Goal: Task Accomplishment & Management: Complete application form

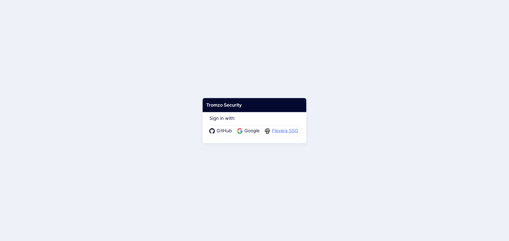
click at [284, 130] on span "Flexera SSO" at bounding box center [284, 131] width 29 height 7
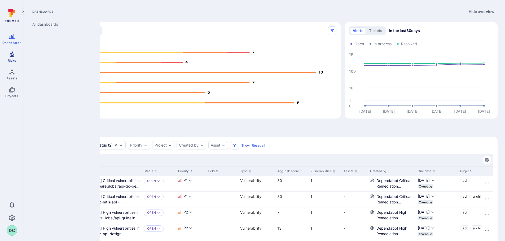
click at [12, 57] on icon "Risks" at bounding box center [12, 54] width 6 height 6
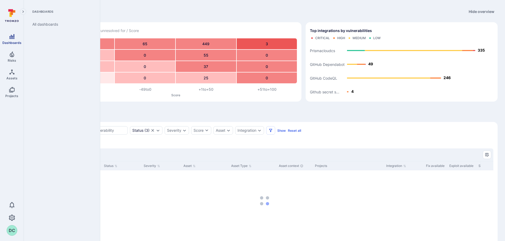
click at [8, 41] on span "Dashboards" at bounding box center [11, 43] width 19 height 4
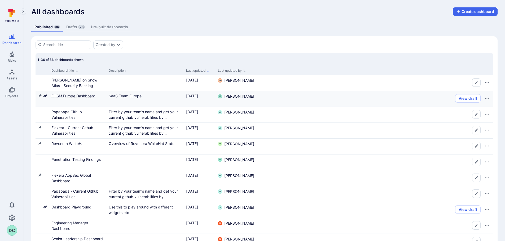
click at [74, 97] on link "FOSM Europe Dashboard" at bounding box center [73, 96] width 44 height 5
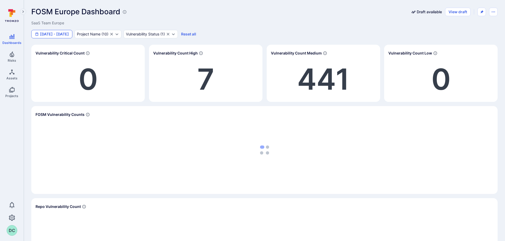
click at [72, 34] on button "Jan 1 - Jun 5, 2025" at bounding box center [51, 34] width 41 height 8
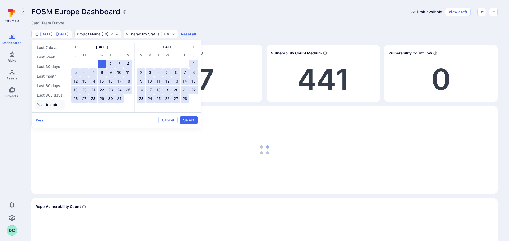
click at [46, 106] on button "Year to date" at bounding box center [50, 105] width 30 height 10
click at [192, 121] on button "Select" at bounding box center [189, 120] width 18 height 8
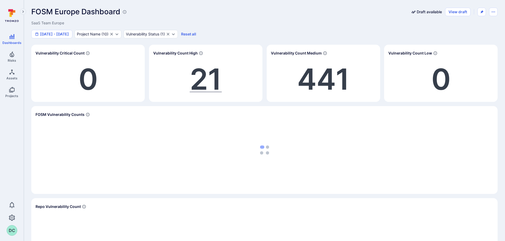
click at [200, 79] on span "21" at bounding box center [206, 79] width 32 height 36
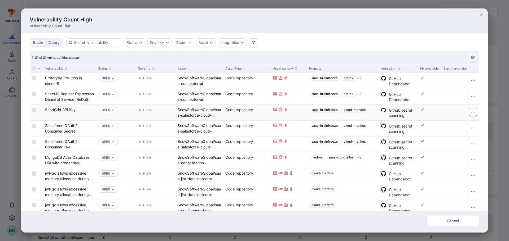
click at [471, 112] on icon "Row actions menu" at bounding box center [473, 112] width 4 height 4
click at [56, 79] on div at bounding box center [254, 120] width 509 height 241
click at [468, 78] on button "Row actions menu" at bounding box center [472, 80] width 8 height 8
click at [454, 102] on div "Create Ticket" at bounding box center [449, 101] width 24 height 6
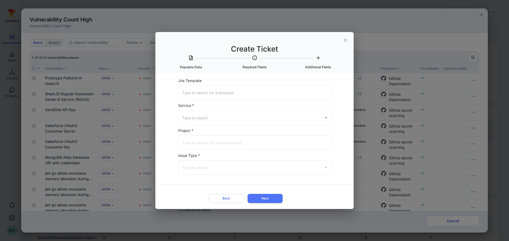
click at [210, 92] on input "Jira Template" at bounding box center [255, 92] width 148 height 9
click at [240, 92] on input "Jira Template" at bounding box center [255, 92] width 148 height 9
click at [324, 116] on icon "Open" at bounding box center [326, 118] width 6 height 6
click at [176, 129] on form "Jira Template ​ Service * ​ Project * ​ Issue Type * ​ Back Next" at bounding box center [254, 141] width 171 height 128
click at [267, 92] on input "Jira Template" at bounding box center [255, 92] width 148 height 9
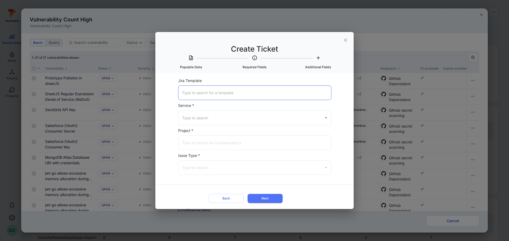
type input "y"
type input "ira"
click at [325, 93] on icon "Clear" at bounding box center [325, 93] width 5 height 5
click at [218, 136] on div "​" at bounding box center [254, 143] width 153 height 15
click at [216, 121] on div "​" at bounding box center [254, 117] width 153 height 15
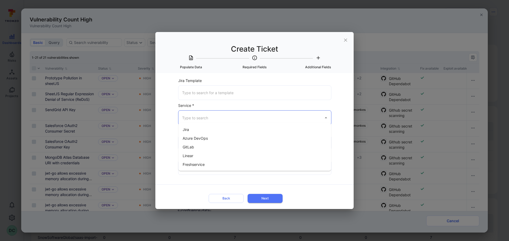
click at [199, 128] on li "Jira" at bounding box center [254, 129] width 153 height 9
type input "Jira"
click at [213, 140] on input "Jira Project *" at bounding box center [255, 142] width 148 height 9
click at [220, 141] on input "s20" at bounding box center [251, 142] width 140 height 9
click at [228, 163] on span "SaaS Management (flexera.atlassian.net)" at bounding box center [216, 164] width 67 height 6
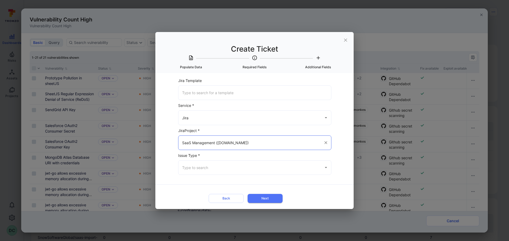
click at [326, 167] on icon "Open" at bounding box center [326, 168] width 6 height 6
type input "SaaS Management (flexera.atlassian.net)"
type input "b"
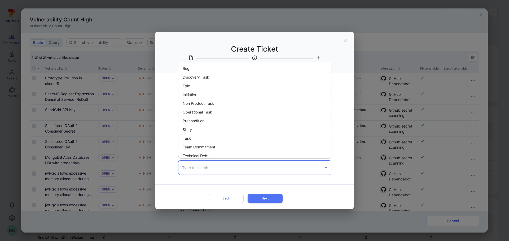
click at [198, 68] on li "Bug" at bounding box center [254, 68] width 153 height 9
type input "Bug"
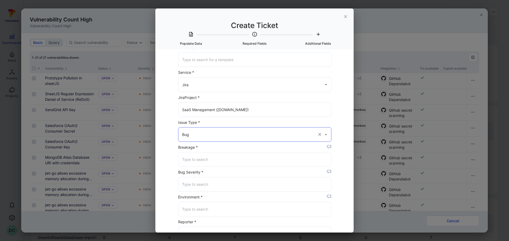
scroll to position [53, 0]
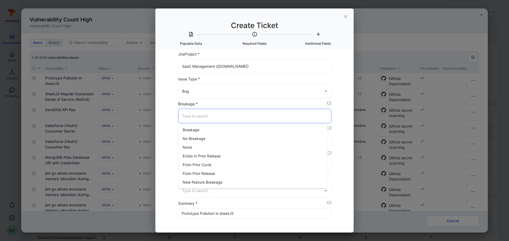
click at [309, 118] on input "Breakage *" at bounding box center [255, 116] width 148 height 9
click at [196, 139] on li "No Breakage" at bounding box center [252, 138] width 149 height 9
type input "No Breakage"
click at [200, 142] on input "Bug Severity *" at bounding box center [255, 140] width 148 height 9
click at [200, 163] on li "High" at bounding box center [252, 163] width 149 height 9
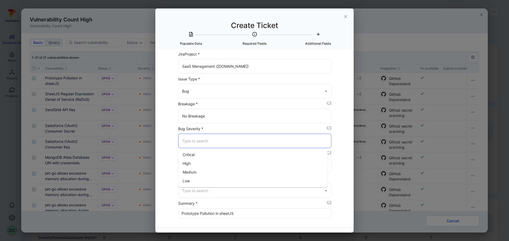
type input "High"
click at [210, 169] on input "Environment *" at bounding box center [255, 165] width 148 height 9
click at [205, 182] on li "Production" at bounding box center [252, 179] width 149 height 9
type input "Production"
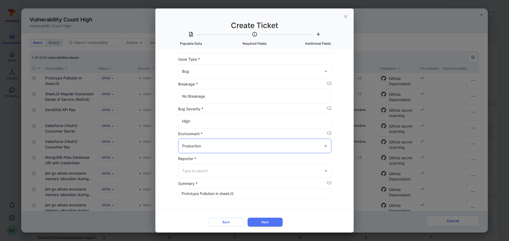
scroll to position [77, 0]
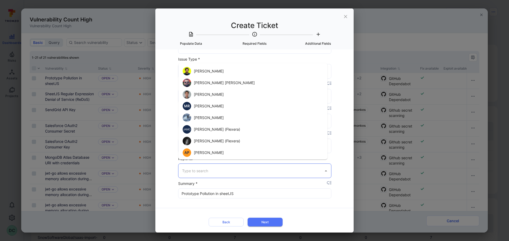
click at [207, 166] on input "Reporter *" at bounding box center [251, 170] width 140 height 9
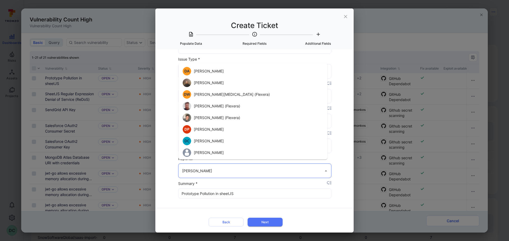
click at [215, 104] on li "Dan Cundy (Flexera)" at bounding box center [252, 106] width 149 height 12
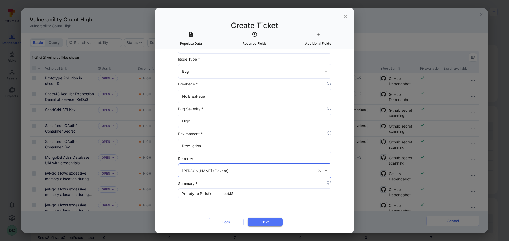
type input "Dan Cundy (Flexera)"
click at [345, 159] on div "Select Item to populate data from None Prototype Pollution in sheetJS All versi…" at bounding box center [254, 141] width 198 height 183
click at [269, 218] on button "Next" at bounding box center [264, 222] width 35 height 9
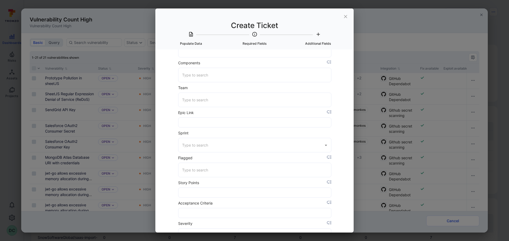
scroll to position [0, 0]
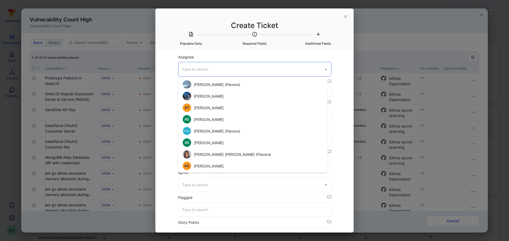
click at [215, 70] on input "Assignee" at bounding box center [251, 69] width 140 height 9
click at [210, 129] on li "Dan Cundy (Flexera)" at bounding box center [252, 131] width 149 height 12
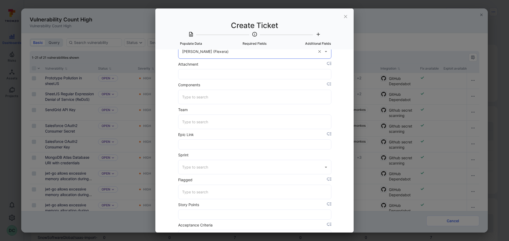
scroll to position [6, 0]
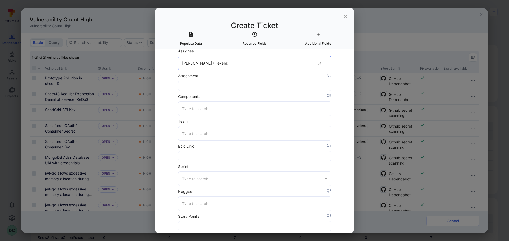
click at [209, 129] on div "​" at bounding box center [254, 133] width 153 height 15
type input "Dan Cundy (Flexera)"
click at [208, 149] on li "The Pirates of The Cloud" at bounding box center [252, 147] width 149 height 9
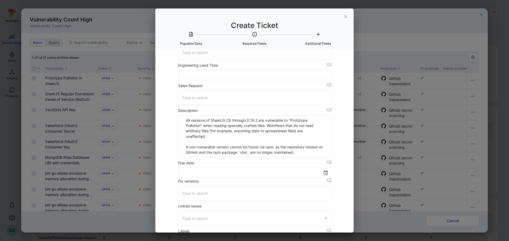
scroll to position [933, 0]
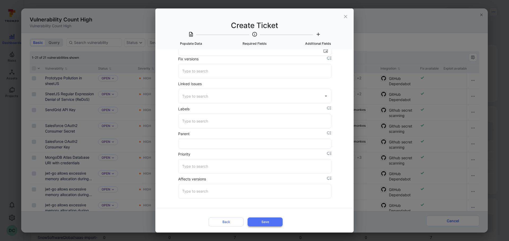
type input "The Pirates of The Cloud"
click at [263, 218] on button "Save" at bounding box center [264, 222] width 35 height 9
type input "3"
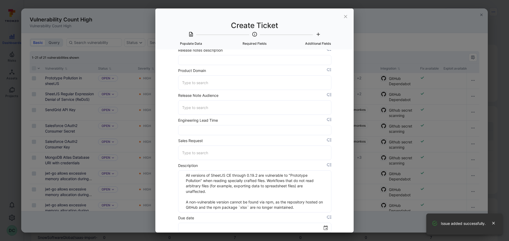
scroll to position [748, 0]
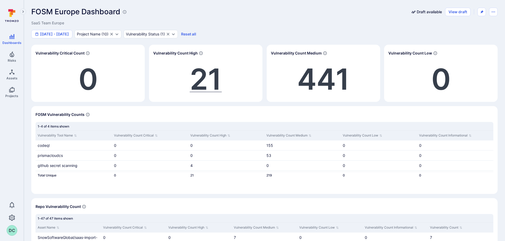
click at [209, 80] on span "21" at bounding box center [206, 79] width 32 height 36
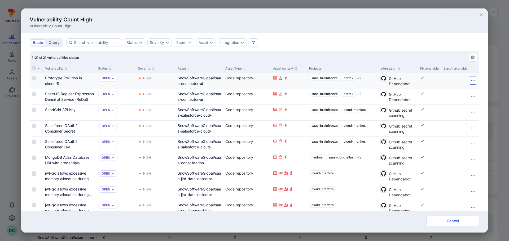
click at [471, 79] on icon "Row actions menu" at bounding box center [473, 80] width 4 height 4
click at [470, 79] on div at bounding box center [254, 120] width 509 height 241
click at [71, 79] on link "Prototype Pollution in sheetJS" at bounding box center [63, 81] width 37 height 10
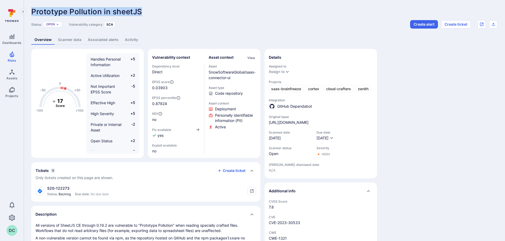
drag, startPoint x: 31, startPoint y: 11, endPoint x: 156, endPoint y: 10, distance: 124.5
click at [156, 10] on div "Prototype Pollution in sheetJS ... Show more" at bounding box center [226, 11] width 390 height 8
copy span "Prototype Pollution in sheetJS"
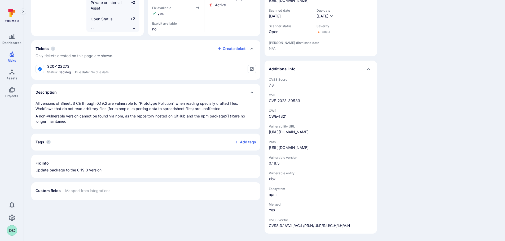
scroll to position [133, 0]
drag, startPoint x: 87, startPoint y: 160, endPoint x: 76, endPoint y: 160, distance: 10.6
click at [76, 168] on p "Update package to the 0.19.3 version." at bounding box center [146, 170] width 220 height 5
copy p "0.19.3"
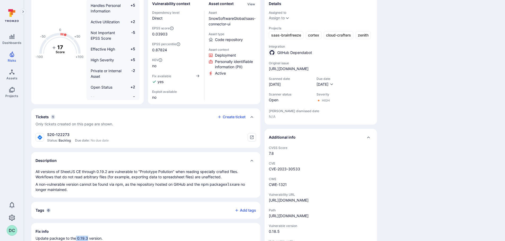
scroll to position [27, 0]
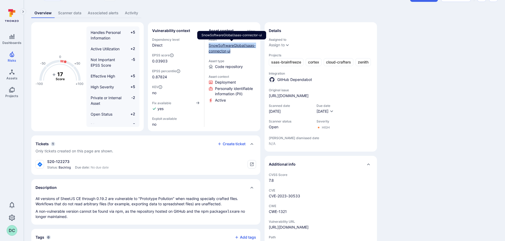
drag, startPoint x: 238, startPoint y: 51, endPoint x: 209, endPoint y: 46, distance: 29.8
click at [209, 46] on div "SnowSoftwareGlobal/saas-connector-ui" at bounding box center [233, 48] width 48 height 11
copy link "SnowSoftwareGlobal/saas-connector-ui"
click at [225, 51] on link "SnowSoftwareGlobal/saas-connector-ui" at bounding box center [232, 48] width 47 height 10
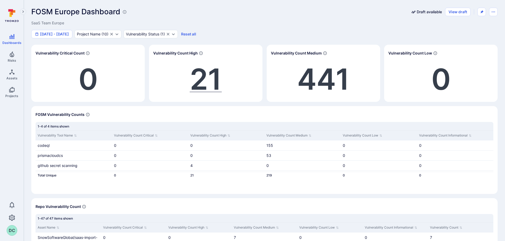
click at [206, 82] on span "21" at bounding box center [206, 79] width 32 height 36
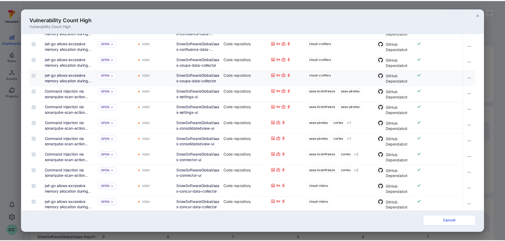
scroll to position [185, 0]
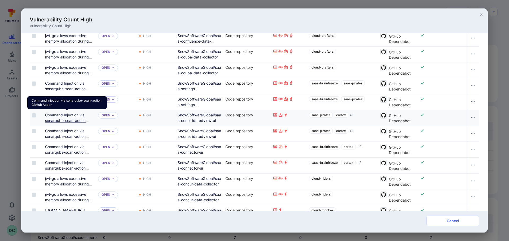
click at [64, 113] on link "Command Injection via sonarqube-scan-action GitHub Action" at bounding box center [67, 121] width 44 height 16
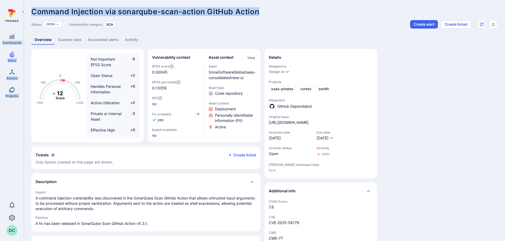
drag, startPoint x: 259, startPoint y: 12, endPoint x: 0, endPoint y: 10, distance: 258.9
click at [0, 10] on div "Dashboards Risks Assets Projects 0 DC Risks Vulnerabilities Alerts Command Inje…" at bounding box center [252, 182] width 505 height 364
copy div "Dashboards Risks Assets Projects 0 DC Risks Vulnerabilities Alerts Command Inje…"
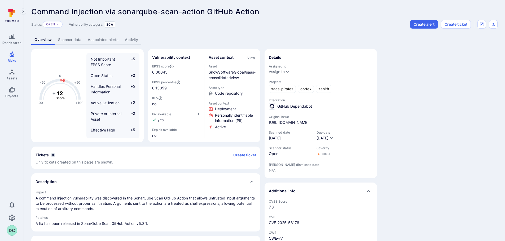
click at [193, 29] on div "Command Injection via sonarqube-scan-action GitHub Action ... Show more Status:…" at bounding box center [264, 182] width 481 height 364
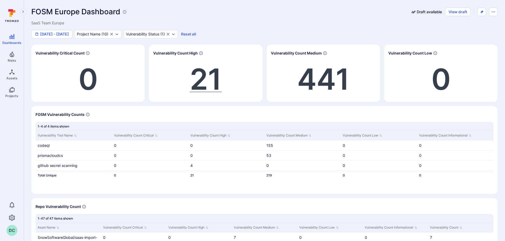
click at [198, 84] on span "21" at bounding box center [206, 79] width 32 height 36
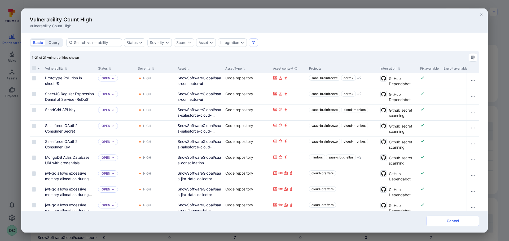
drag, startPoint x: 85, startPoint y: 58, endPoint x: 118, endPoint y: 56, distance: 33.2
click at [118, 56] on div "1-21 of 21 vulnerabilities shown" at bounding box center [254, 57] width 449 height 13
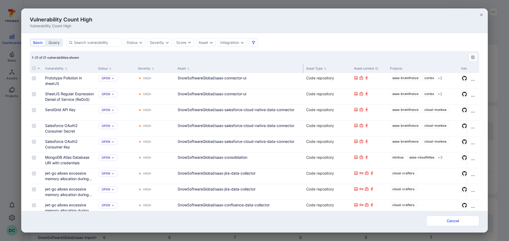
drag, startPoint x: 222, startPoint y: 68, endPoint x: 303, endPoint y: 64, distance: 80.9
click at [303, 64] on div at bounding box center [303, 68] width 1 height 9
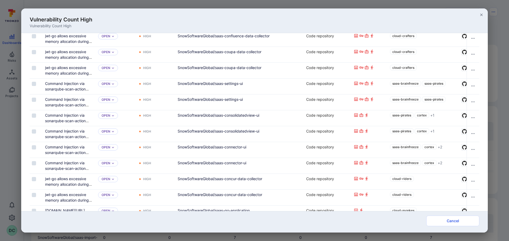
scroll to position [198, 0]
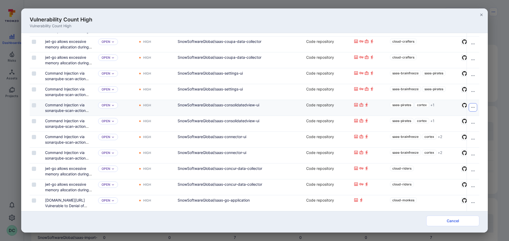
click at [472, 105] on button "Row actions menu" at bounding box center [472, 107] width 8 height 8
click at [458, 125] on div "Create Ticket" at bounding box center [449, 125] width 24 height 6
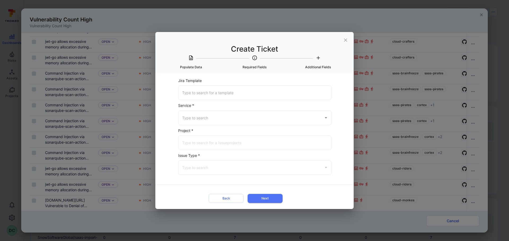
click at [206, 92] on input "Jira Template" at bounding box center [255, 92] width 148 height 9
click at [205, 92] on input "Jira Template" at bounding box center [255, 92] width 148 height 9
click at [347, 38] on icon "close" at bounding box center [346, 40] width 6 height 6
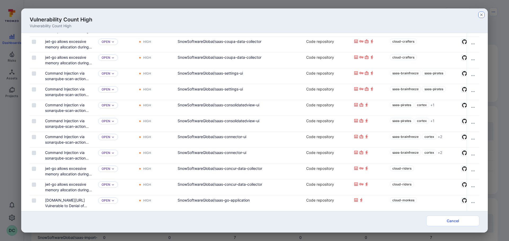
click at [480, 14] on icon "button" at bounding box center [481, 15] width 4 height 4
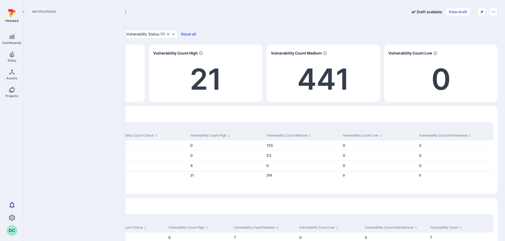
click at [13, 205] on icon "Notifications" at bounding box center [12, 205] width 6 height 6
click at [12, 205] on icon "Notifications" at bounding box center [12, 205] width 6 height 6
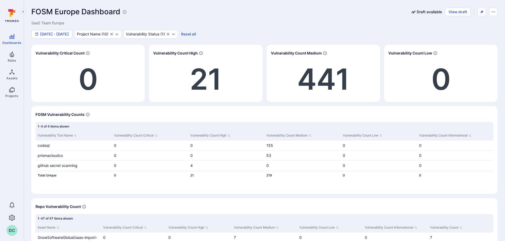
click at [182, 79] on div "21" at bounding box center [205, 79] width 105 height 37
click at [206, 77] on span "21" at bounding box center [206, 79] width 32 height 36
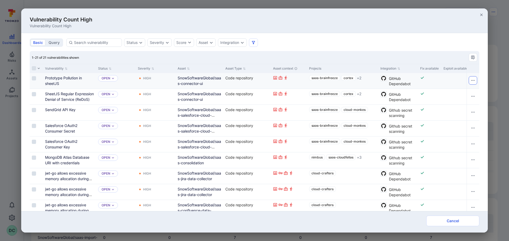
click at [471, 80] on icon "Row actions menu" at bounding box center [473, 80] width 4 height 4
click at [488, 128] on div at bounding box center [254, 120] width 509 height 241
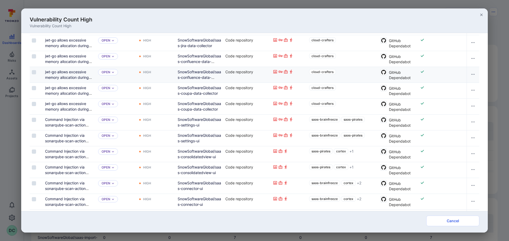
scroll to position [185, 0]
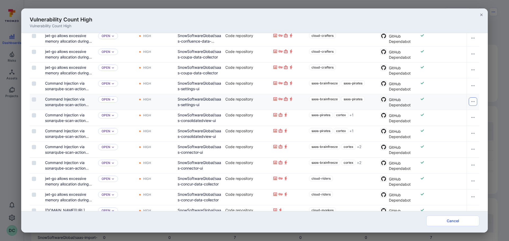
click at [470, 104] on button "Row actions menu" at bounding box center [472, 102] width 8 height 8
click at [447, 123] on div "Create Ticket" at bounding box center [449, 122] width 24 height 6
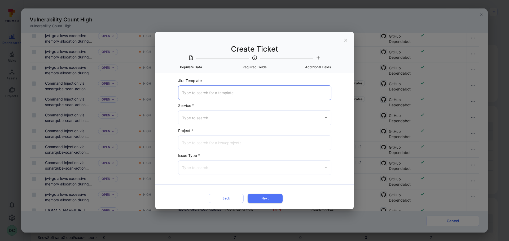
click at [304, 92] on input "Jira Template" at bounding box center [255, 92] width 148 height 9
type input "s"
click at [344, 37] on icon "close" at bounding box center [346, 40] width 6 height 6
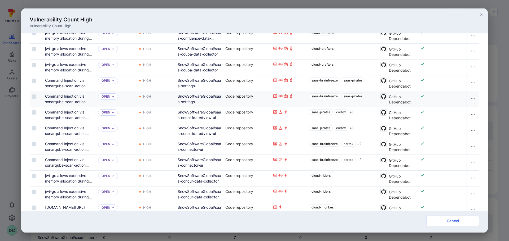
scroll to position [172, 0]
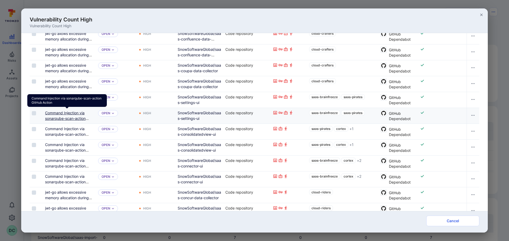
click at [75, 119] on link "Command Injection via sonarqube-scan-action GitHub Action" at bounding box center [67, 119] width 44 height 16
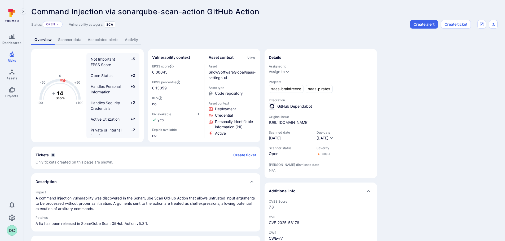
click at [104, 38] on link "Associated alerts" at bounding box center [103, 40] width 37 height 10
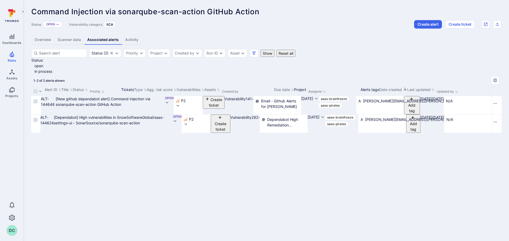
click at [70, 44] on link "Scanner data" at bounding box center [69, 40] width 30 height 10
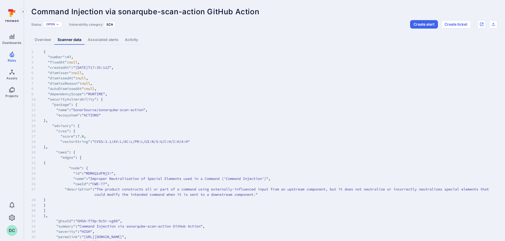
click at [39, 37] on link "Overview" at bounding box center [42, 40] width 23 height 10
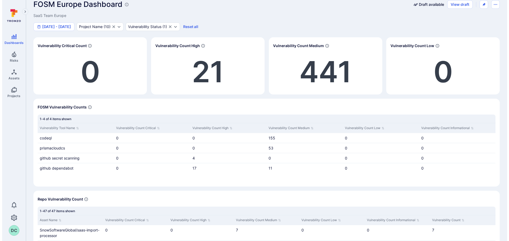
scroll to position [4, 0]
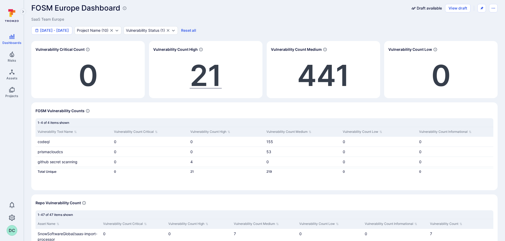
click at [197, 68] on span "21" at bounding box center [206, 76] width 32 height 36
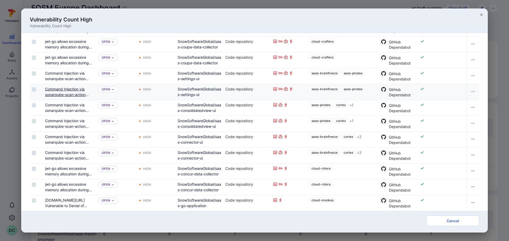
scroll to position [198, 0]
